Goal: Task Accomplishment & Management: Manage account settings

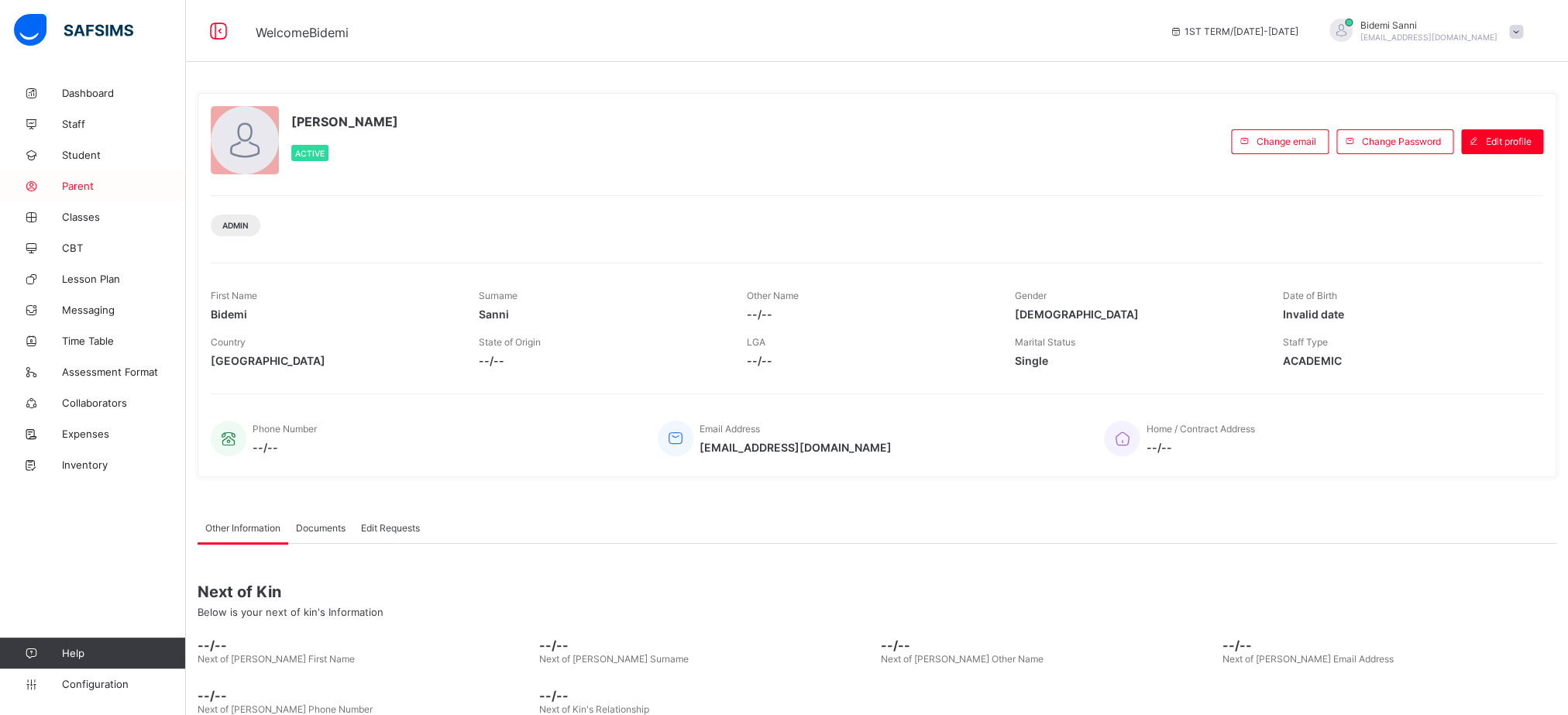
click at [98, 186] on span "Parent" at bounding box center [124, 186] width 124 height 13
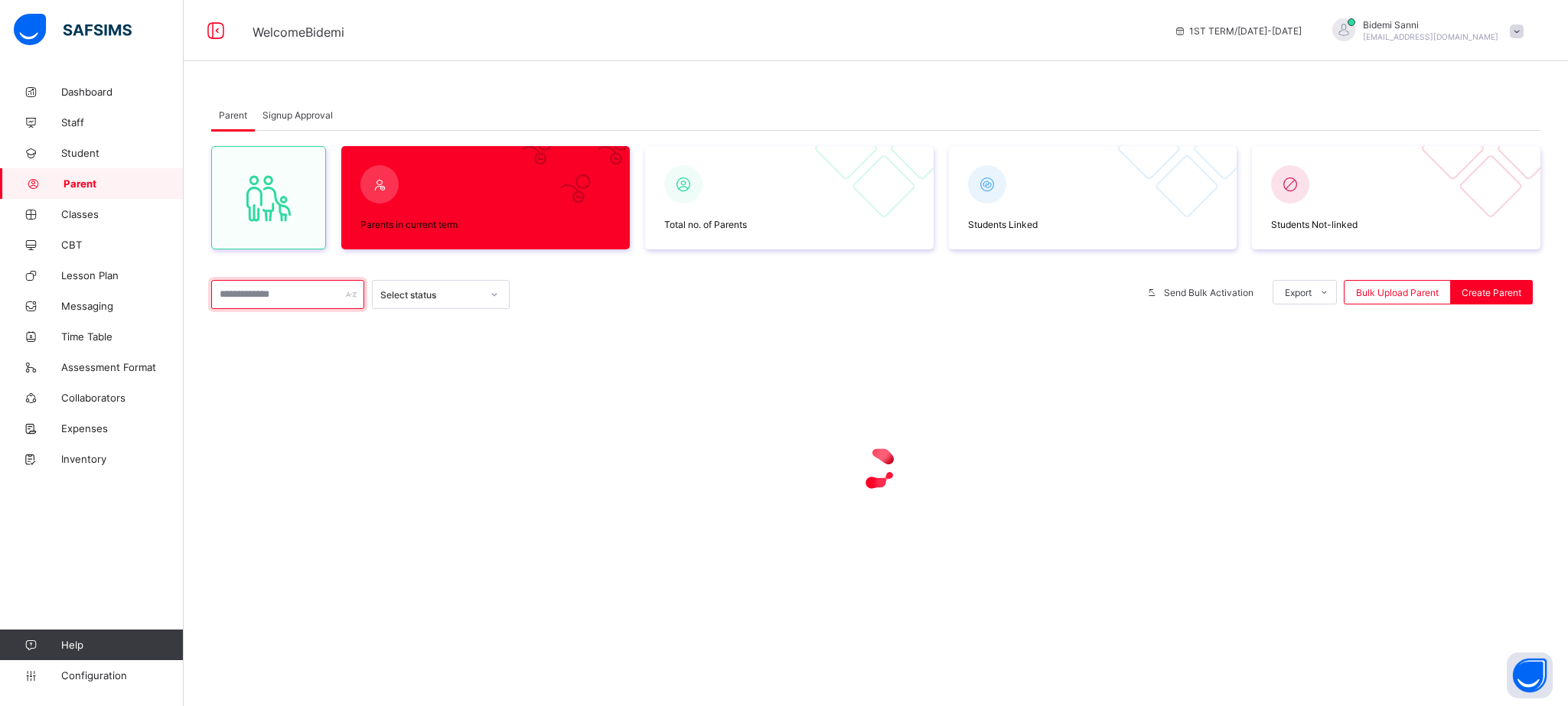
click at [287, 285] on input "text" at bounding box center [287, 294] width 153 height 29
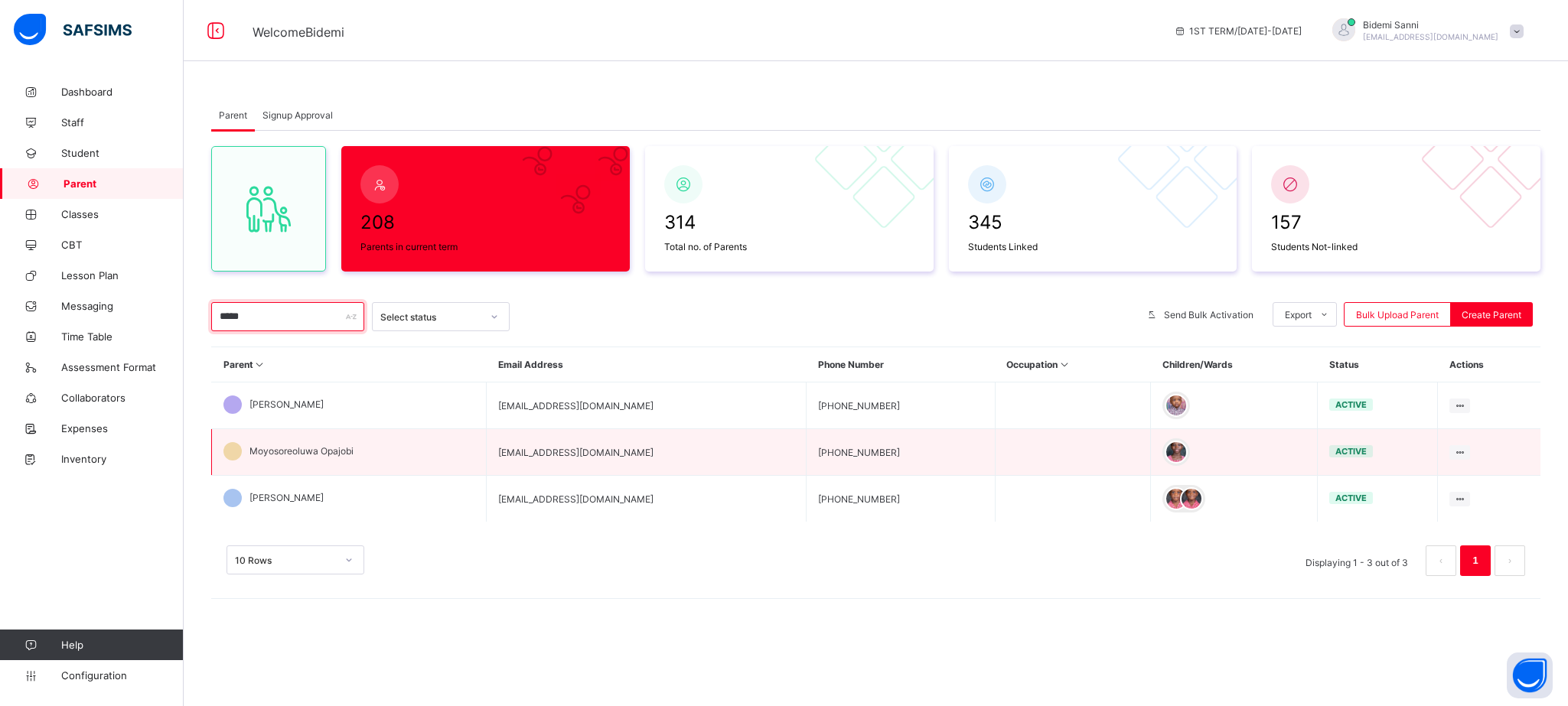
type input "*****"
click at [339, 452] on span "Moyosoreoluwa Opajobi" at bounding box center [302, 451] width 104 height 12
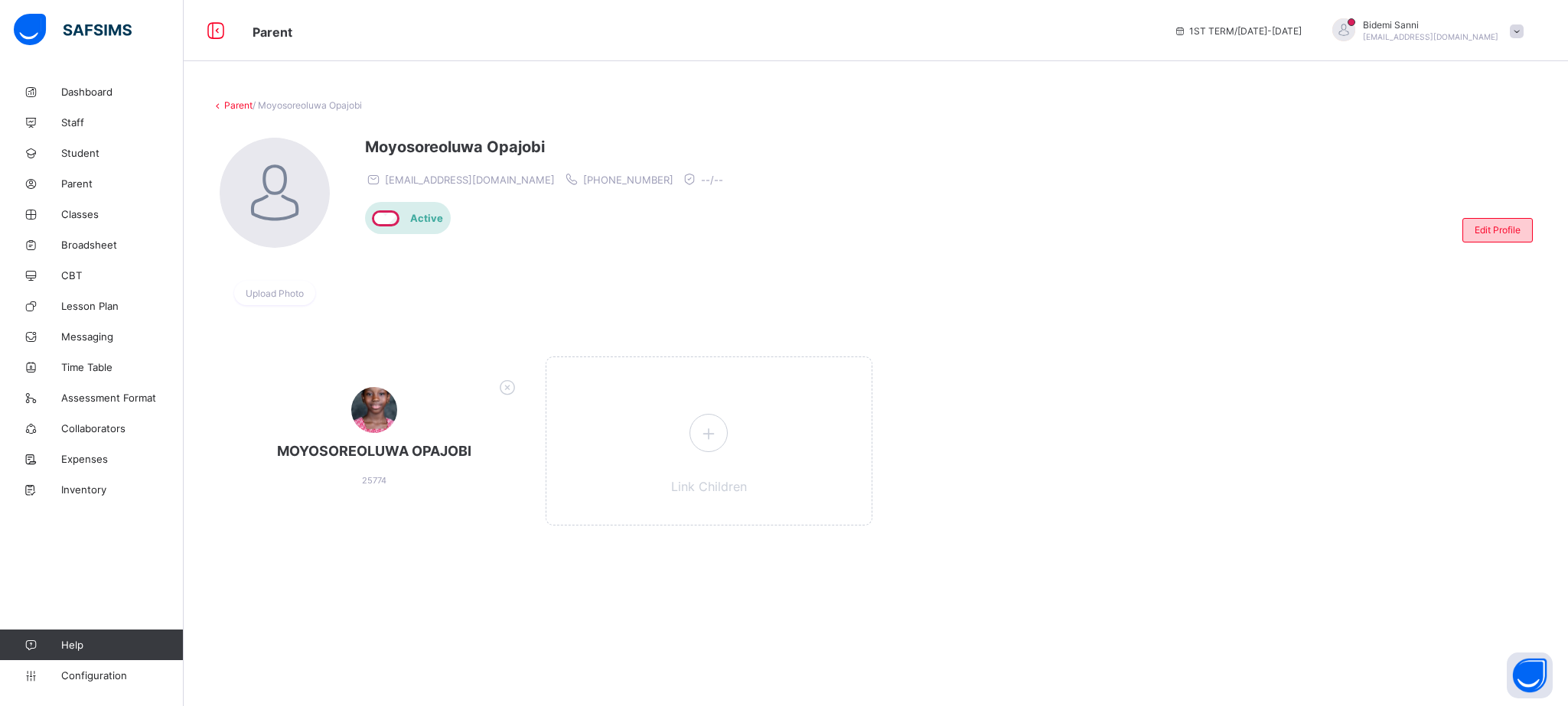
click at [1518, 234] on span "Edit Profile" at bounding box center [1497, 230] width 46 height 12
select select "**"
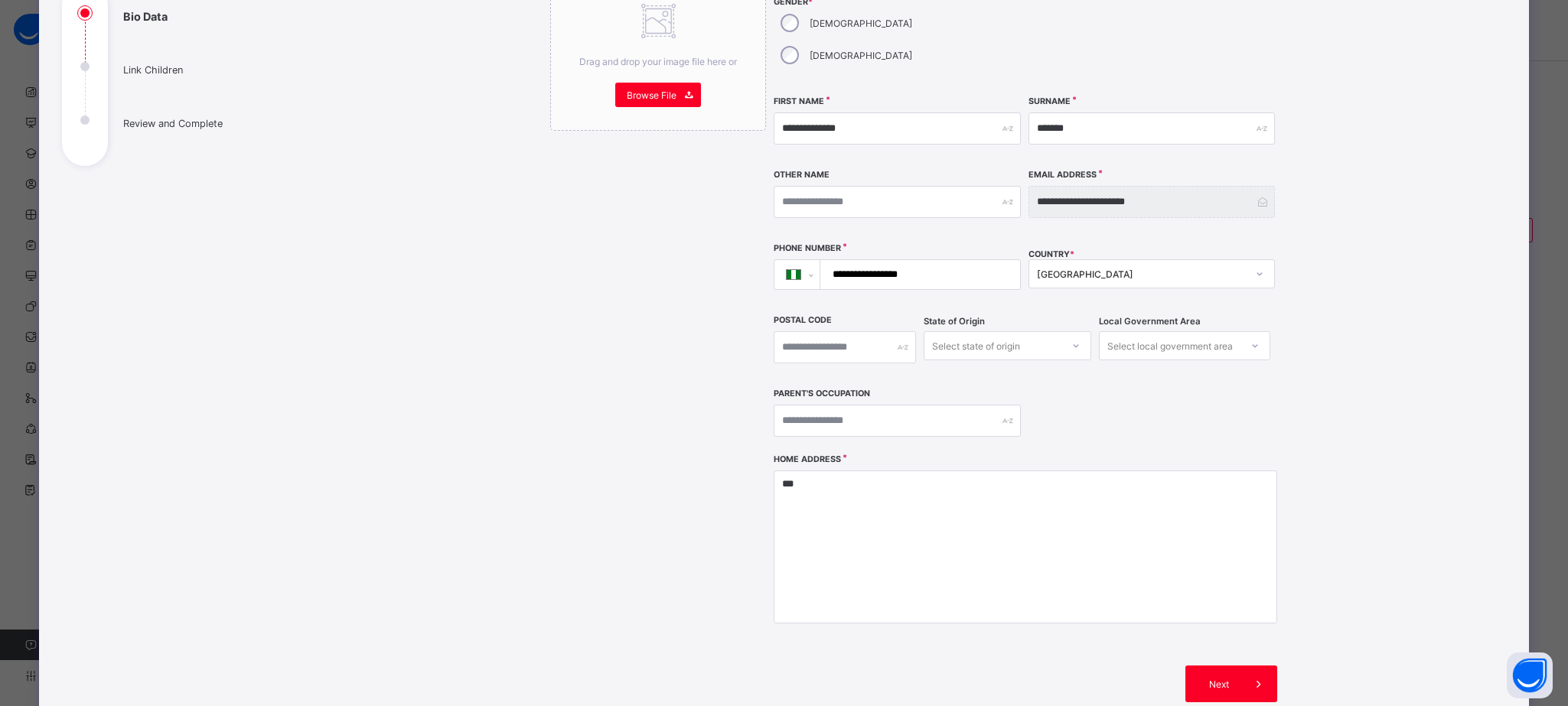
scroll to position [322, 0]
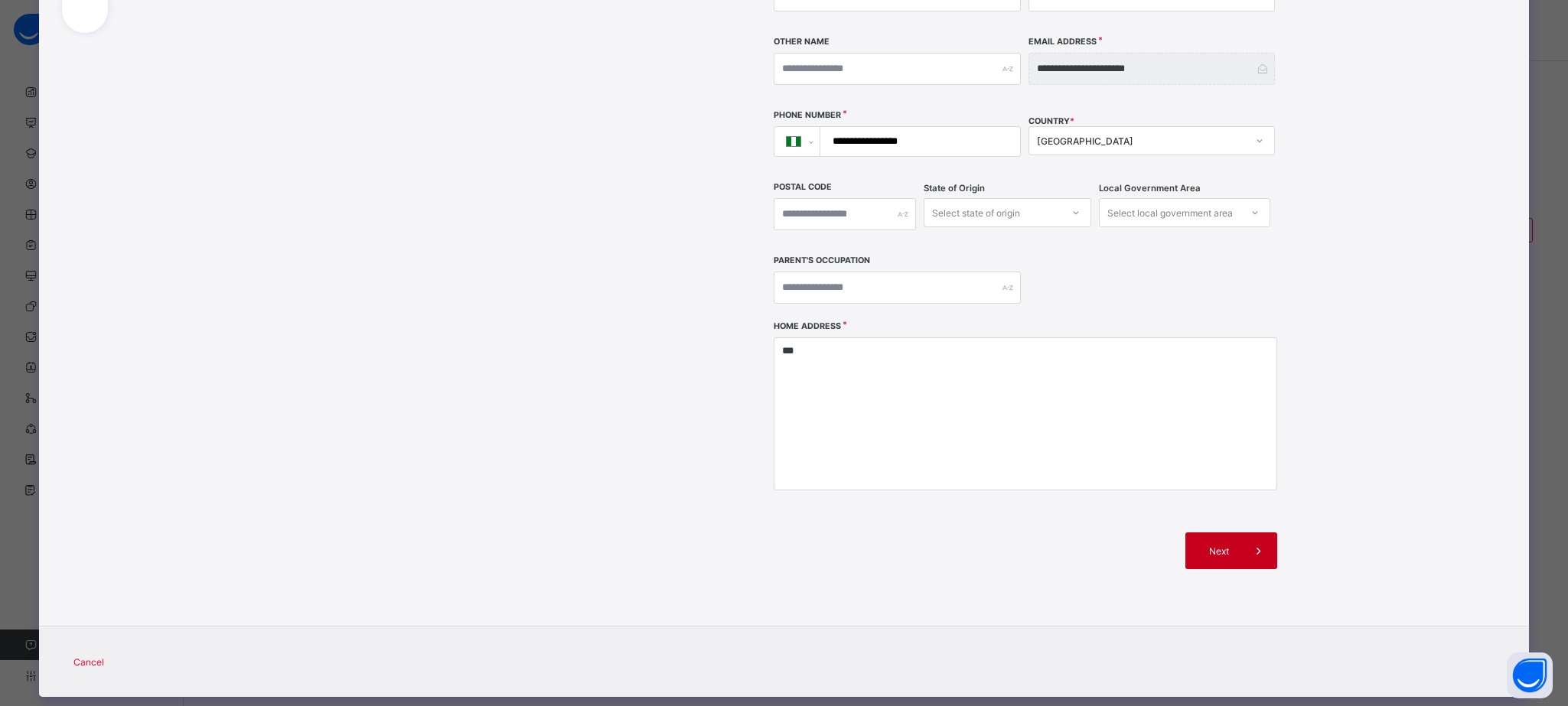
click at [1205, 545] on span "Next" at bounding box center [1218, 551] width 44 height 12
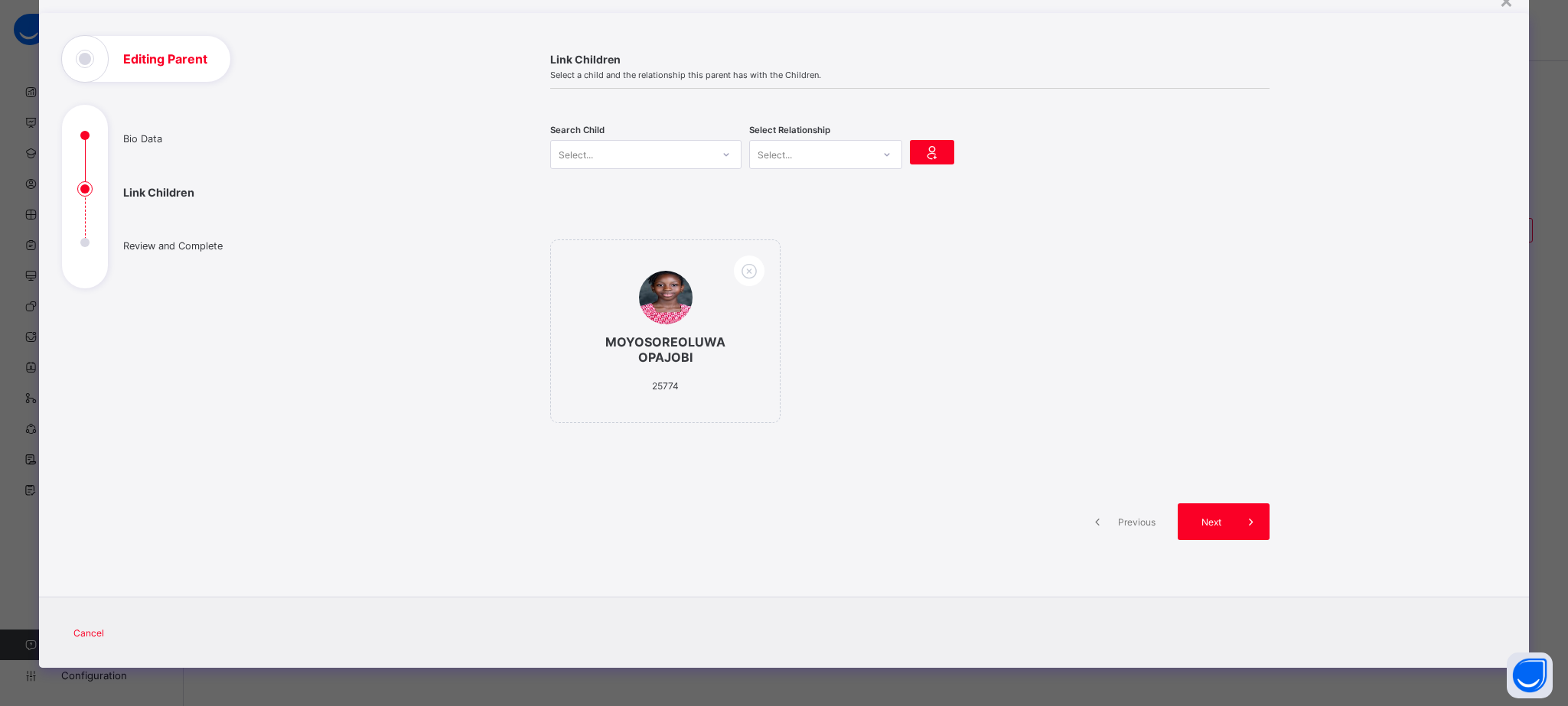
scroll to position [66, 0]
click at [594, 158] on div "Select..." at bounding box center [631, 154] width 160 height 21
type input "*****"
click at [596, 188] on div "[DEMOGRAPHIC_DATA] OPAJOBI" at bounding box center [646, 190] width 171 height 15
click at [808, 153] on div "Select..." at bounding box center [811, 154] width 123 height 21
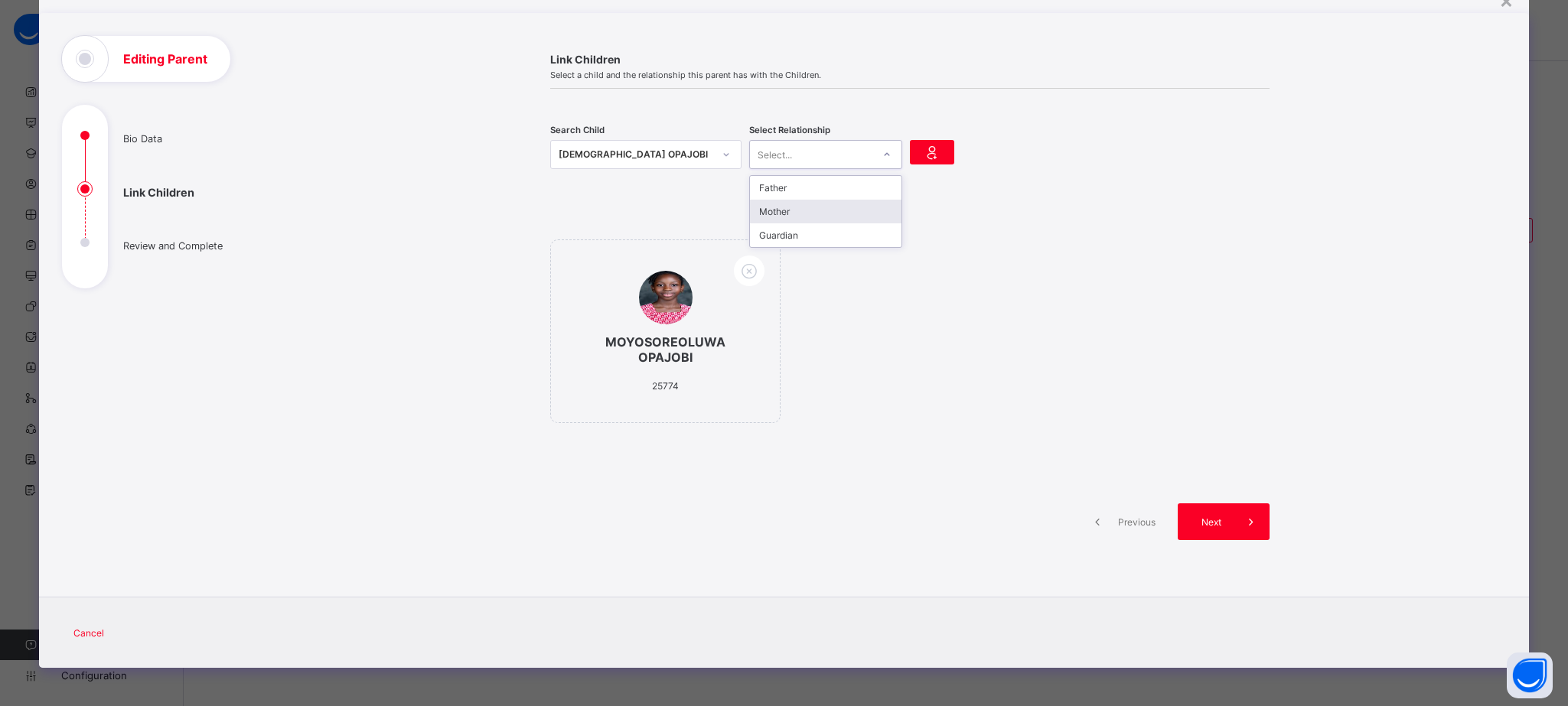
click at [792, 209] on div "Mother" at bounding box center [825, 212] width 151 height 24
drag, startPoint x: 922, startPoint y: 166, endPoint x: 925, endPoint y: 154, distance: 12.4
click at [925, 154] on div at bounding box center [932, 155] width 45 height 47
click at [925, 154] on icon at bounding box center [931, 152] width 21 height 18
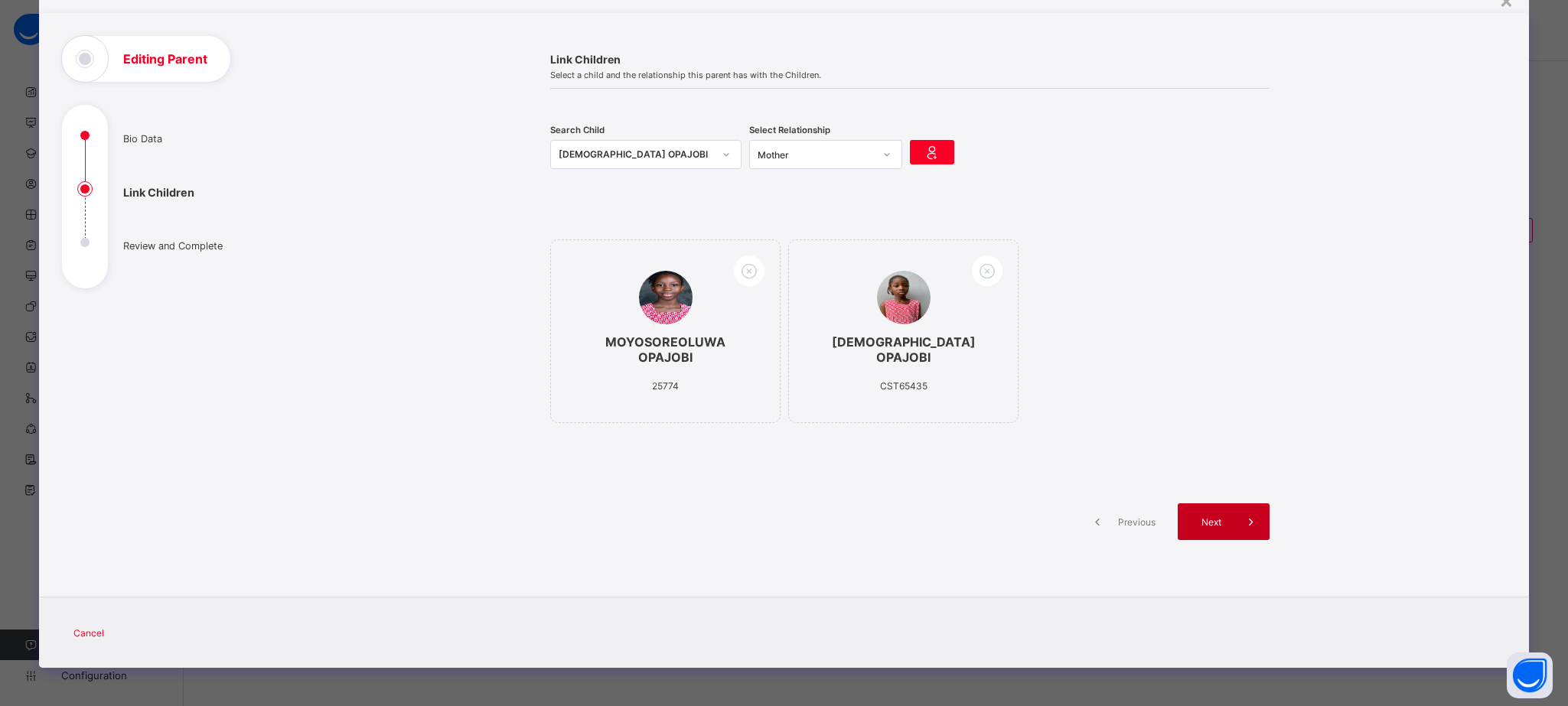
click at [1214, 539] on div "Next" at bounding box center [1223, 522] width 92 height 37
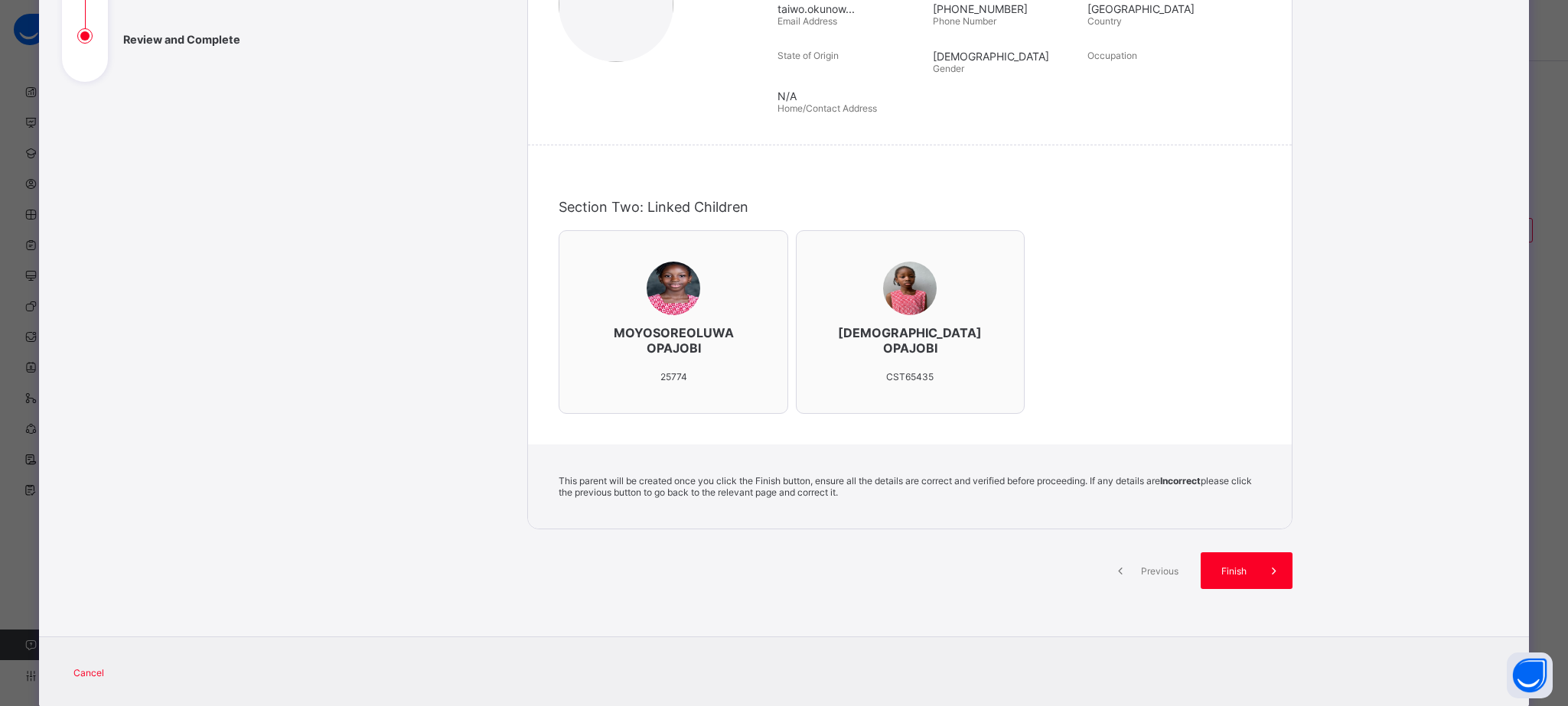
scroll to position [315, 0]
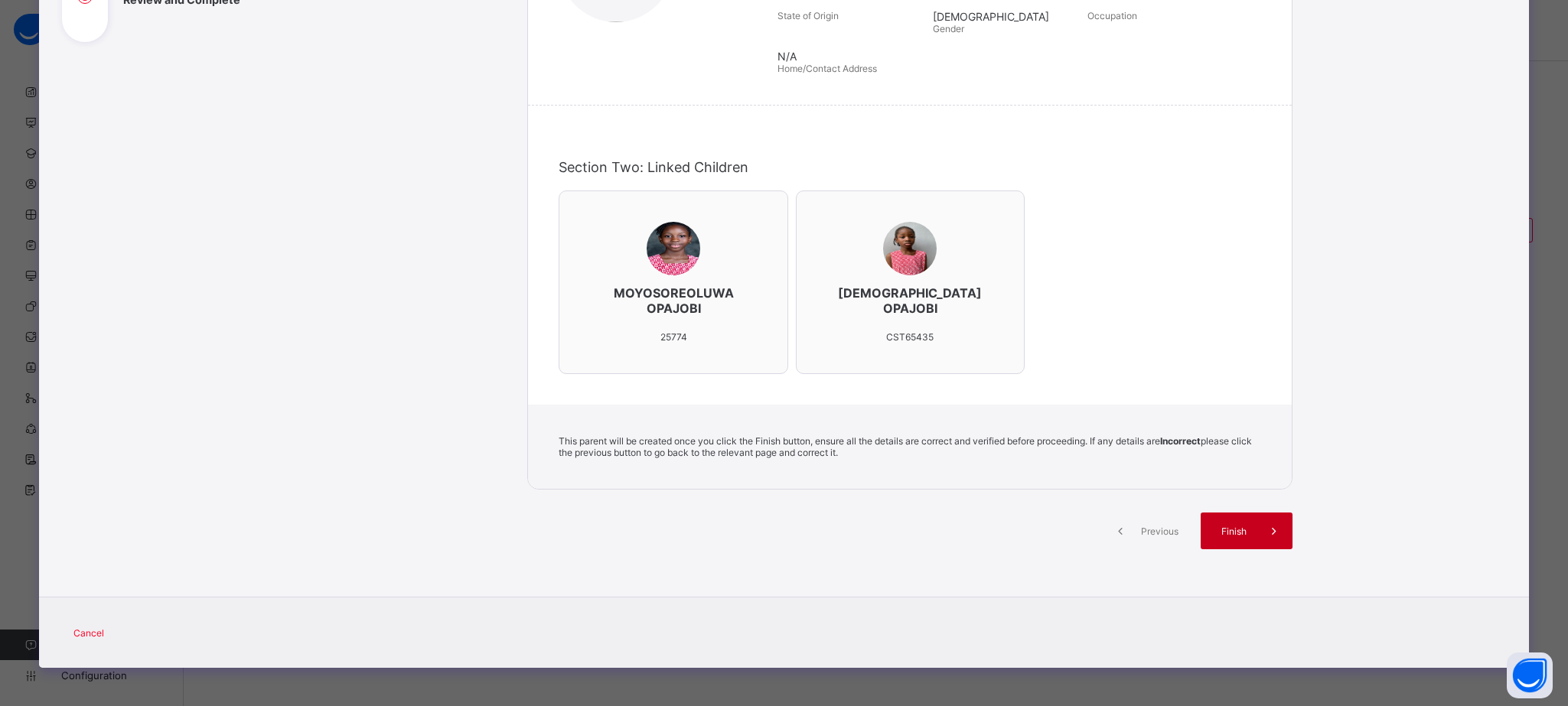
click at [1233, 535] on span "Finish" at bounding box center [1234, 532] width 44 height 12
